Goal: Task Accomplishment & Management: Manage account settings

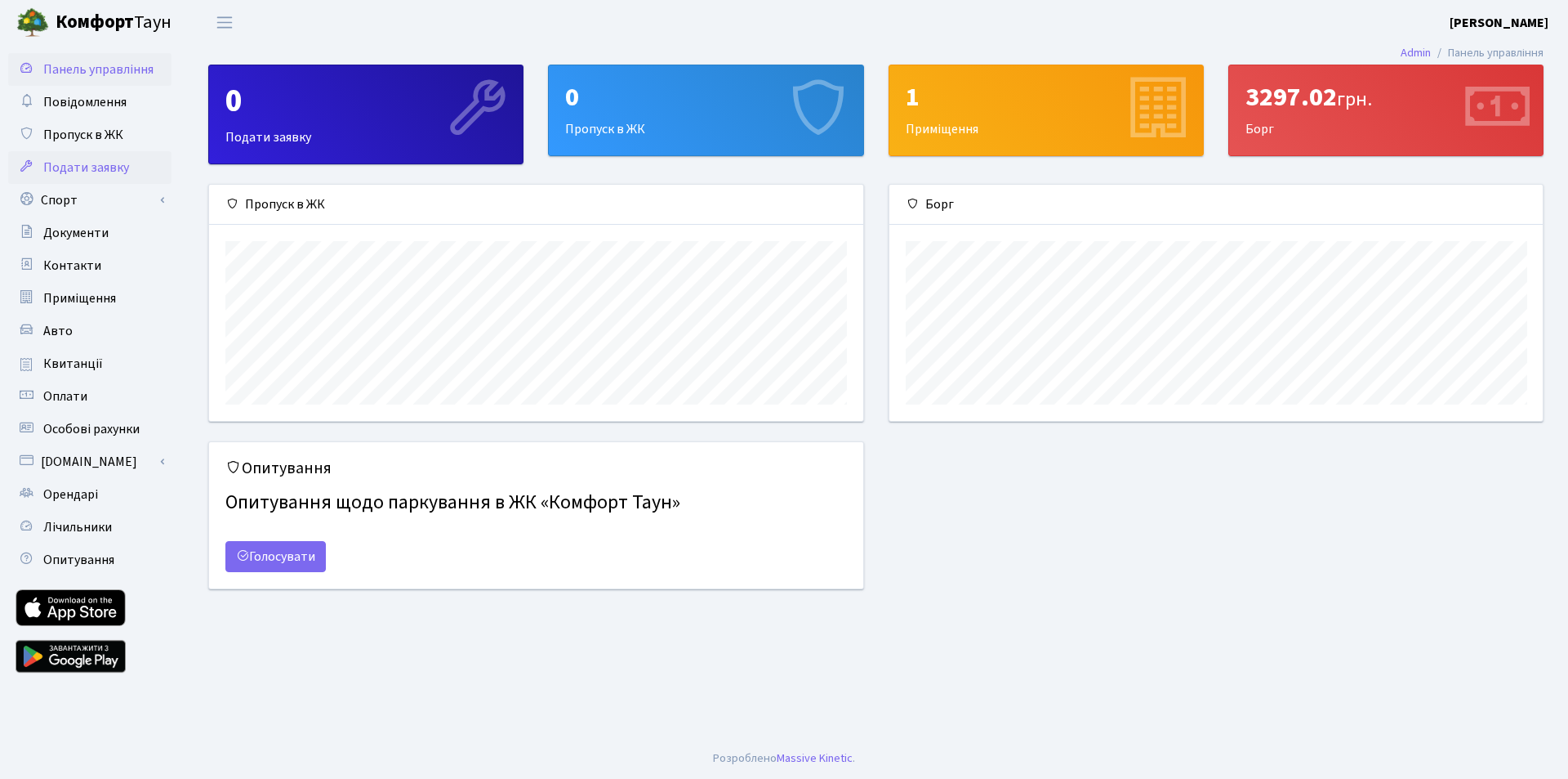
scroll to position [236, 653]
click at [104, 341] on link "Авто" at bounding box center [90, 331] width 163 height 32
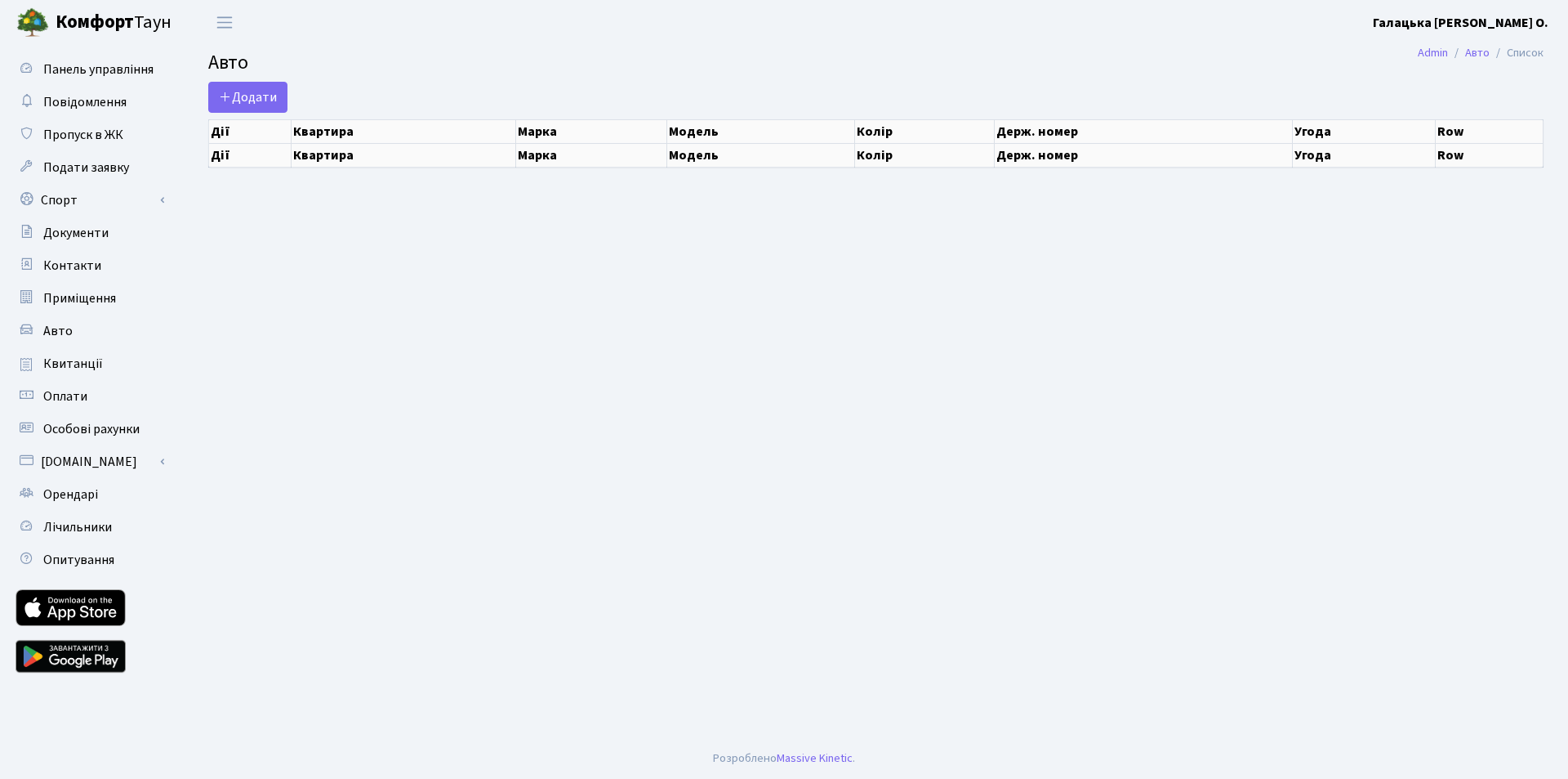
select select "25"
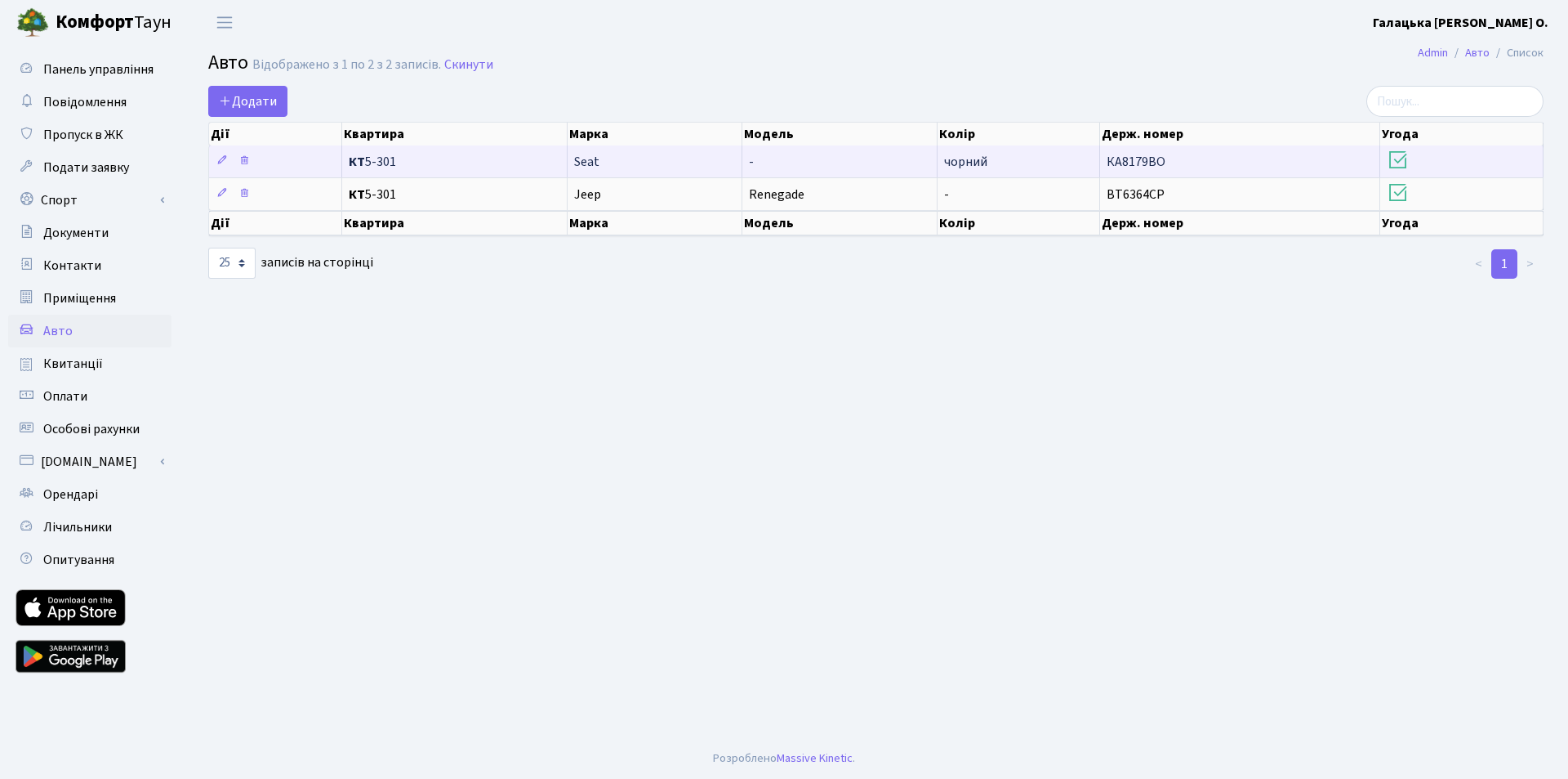
click at [1398, 157] on icon at bounding box center [1398, 160] width 22 height 22
click at [242, 157] on icon at bounding box center [244, 160] width 12 height 12
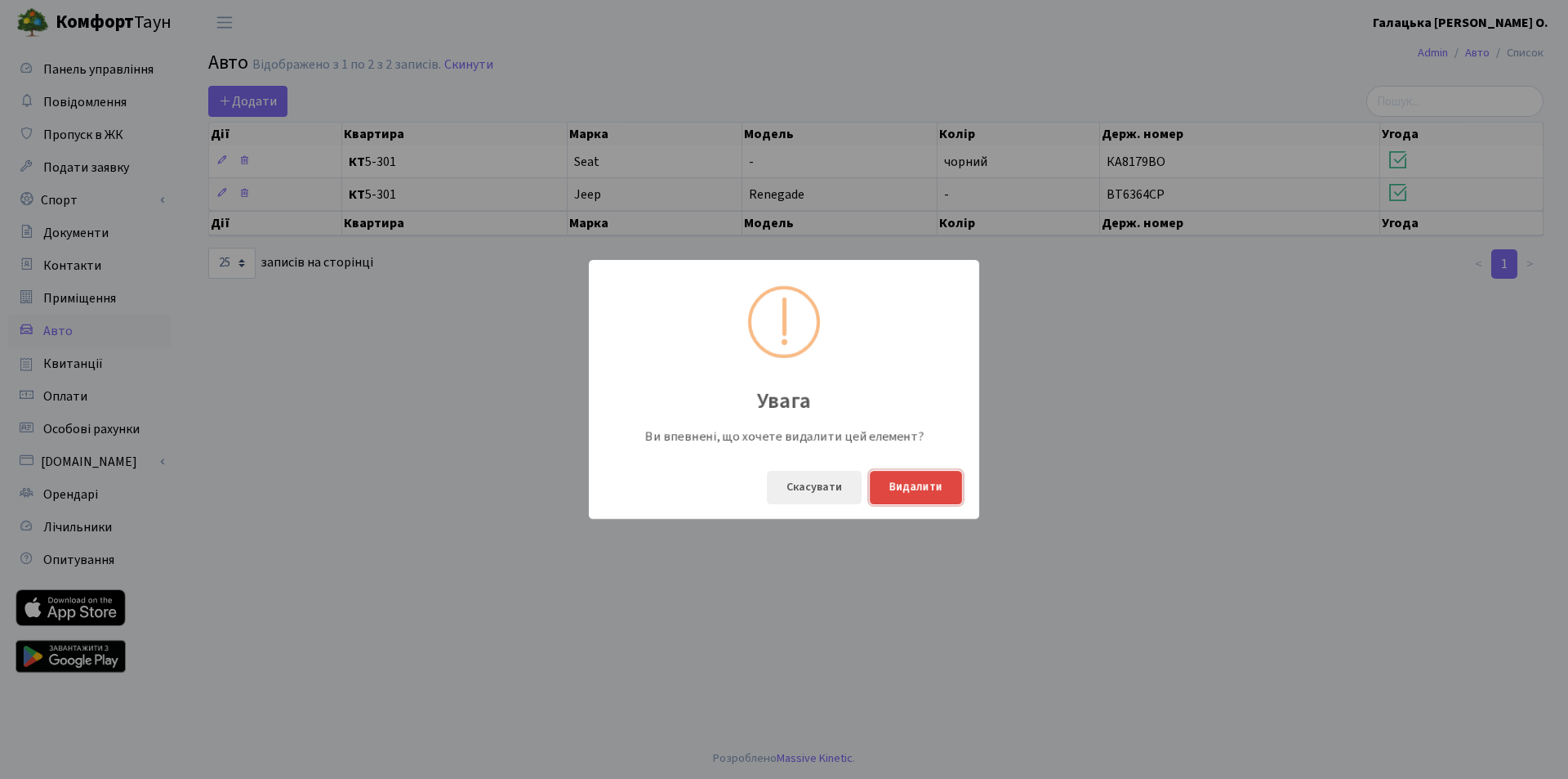
click at [920, 489] on button "Видалити" at bounding box center [916, 486] width 92 height 33
